Goal: Task Accomplishment & Management: Manage account settings

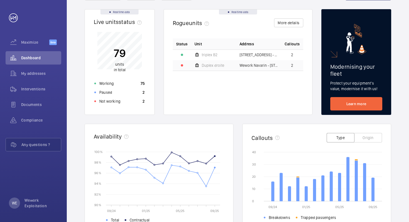
scroll to position [55, 0]
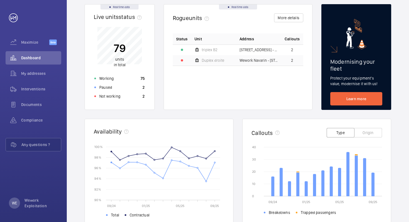
click at [112, 151] on circle at bounding box center [111, 151] width 1 height 1
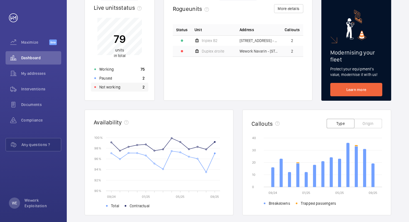
scroll to position [60, 0]
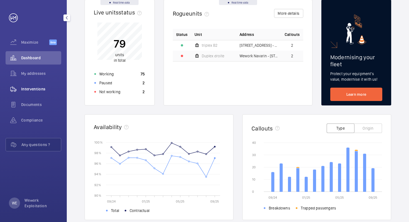
click at [29, 90] on span "Interventions" at bounding box center [41, 89] width 40 height 6
